Goal: Transaction & Acquisition: Purchase product/service

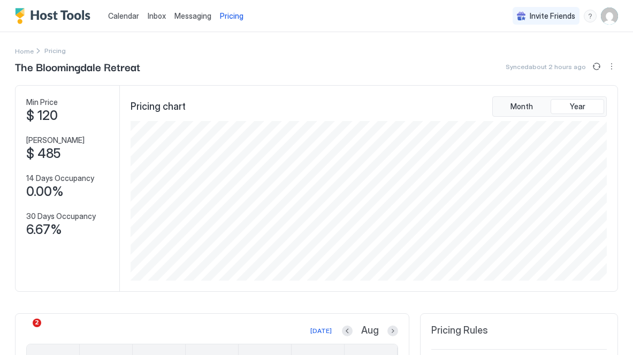
scroll to position [159, 478]
click at [45, 120] on span "$ 120" at bounding box center [42, 116] width 32 height 16
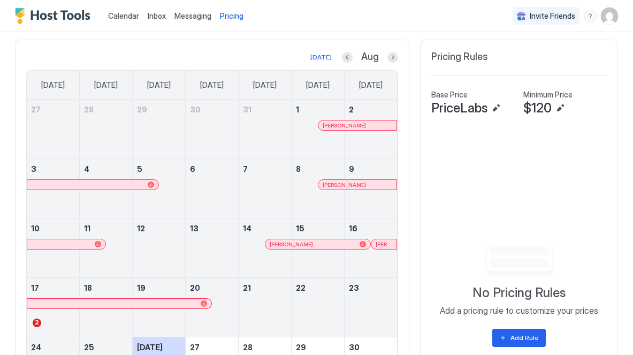
scroll to position [273, 0]
click at [563, 107] on button "Edit" at bounding box center [560, 108] width 13 height 13
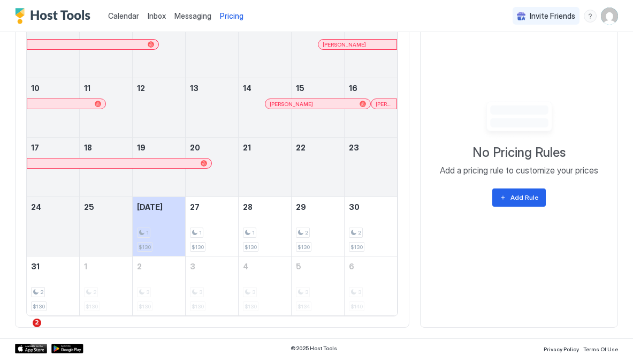
scroll to position [416, 0]
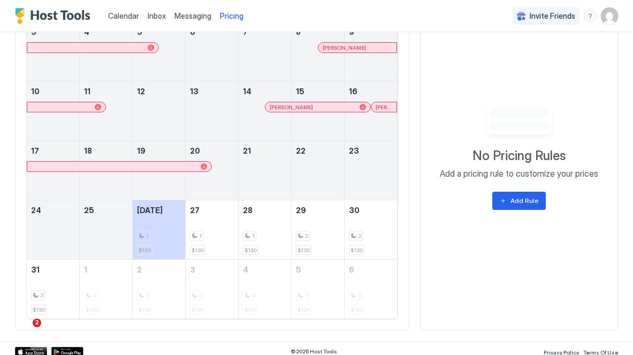
scroll to position [416, 0]
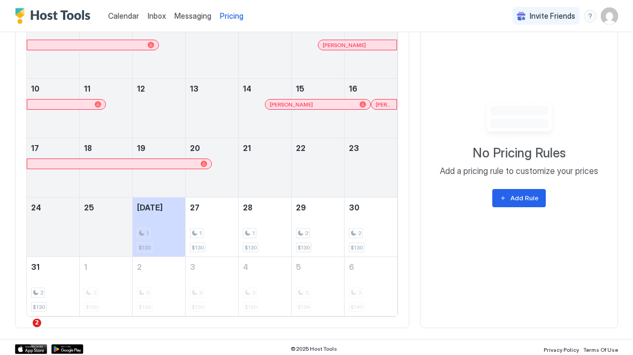
scroll to position [414, 0]
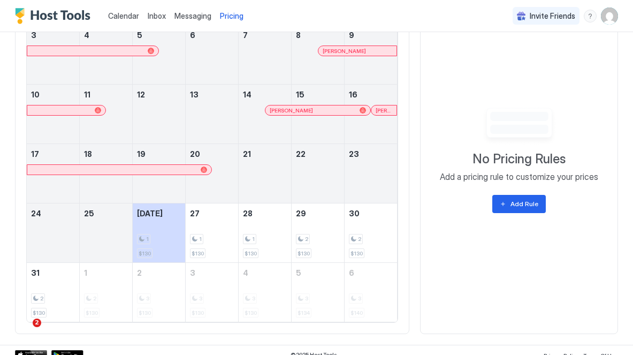
scroll to position [416, 0]
